Goal: Find specific page/section: Find specific page/section

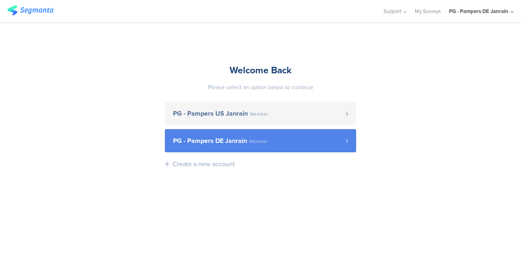
click at [270, 135] on link "PG - Pampers DE Janrain Member" at bounding box center [260, 140] width 191 height 23
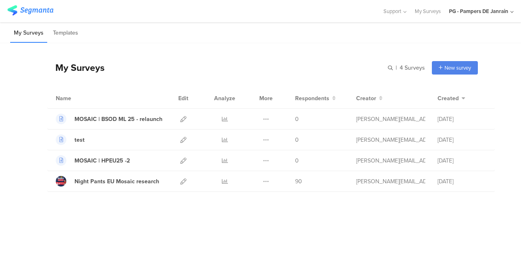
click at [20, 133] on div "My Surveys | 4 Surveys New survey Start from scratch Choose from templates Name…" at bounding box center [260, 123] width 521 height 161
